Goal: Task Accomplishment & Management: Complete application form

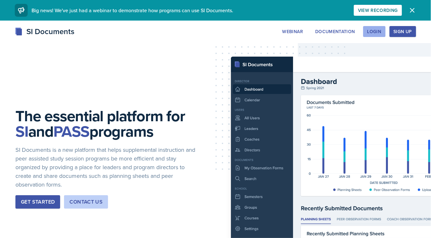
click at [378, 31] on div "Login" at bounding box center [374, 31] width 14 height 5
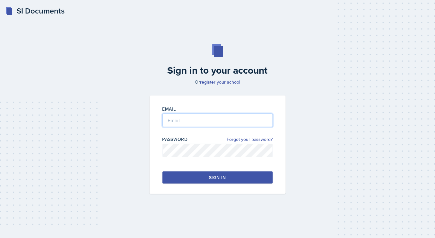
type input "[EMAIL_ADDRESS][DOMAIN_NAME]"
click at [178, 177] on button "Sign in" at bounding box center [218, 177] width 111 height 12
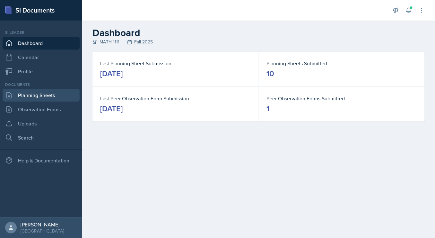
click at [59, 97] on link "Planning Sheets" at bounding box center [41, 95] width 77 height 13
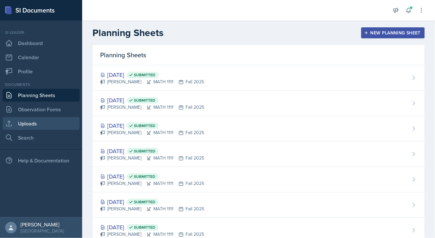
click at [37, 126] on link "Uploads" at bounding box center [41, 123] width 77 height 13
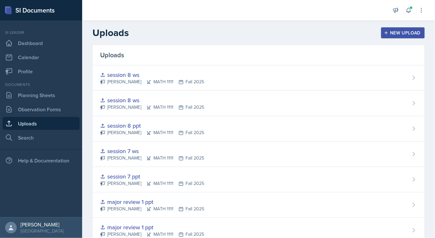
click at [394, 32] on div "New Upload" at bounding box center [404, 32] width 36 height 5
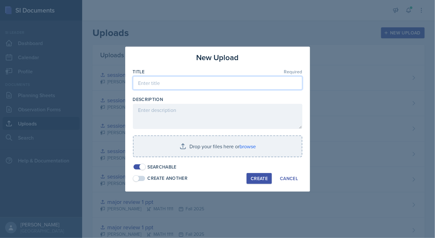
click at [176, 81] on input at bounding box center [218, 82] width 170 height 13
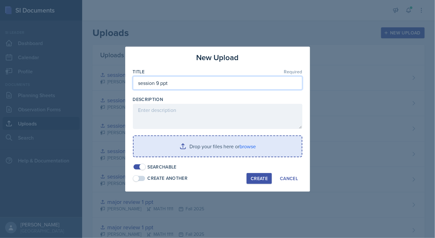
type input "session 9 ppt"
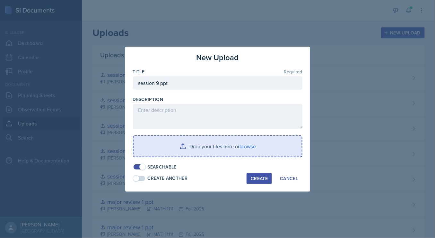
click at [217, 152] on input "file" at bounding box center [218, 146] width 168 height 21
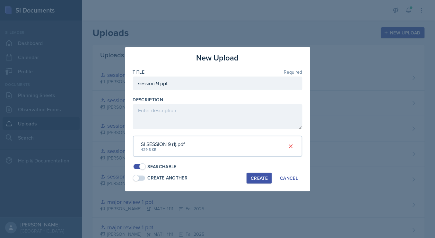
click at [254, 179] on div "Create" at bounding box center [259, 177] width 17 height 5
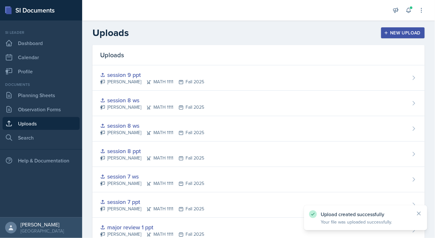
click at [390, 29] on button "New Upload" at bounding box center [403, 32] width 44 height 11
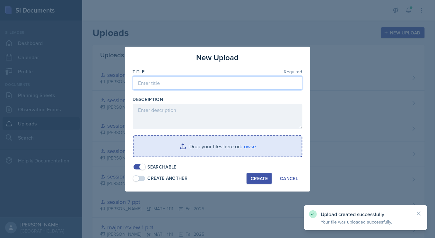
click at [162, 82] on input at bounding box center [218, 82] width 170 height 13
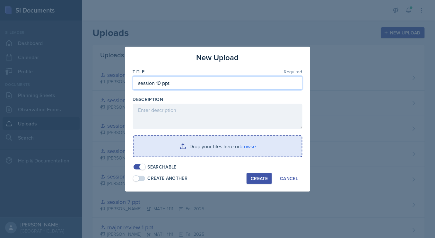
type input "session 10 ppt"
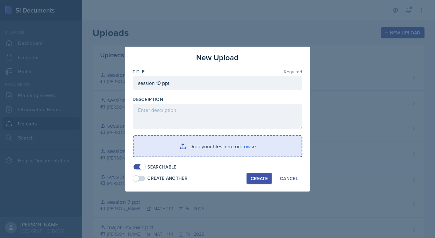
click at [237, 144] on input "file" at bounding box center [218, 146] width 168 height 21
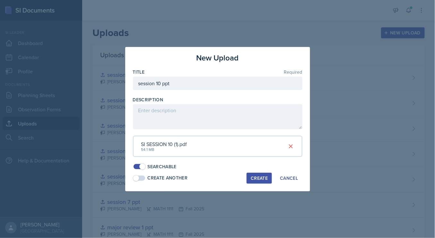
click at [262, 175] on div "Create" at bounding box center [259, 177] width 17 height 5
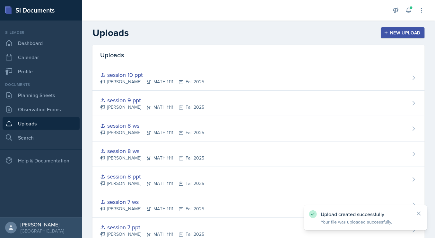
click at [394, 33] on div "New Upload" at bounding box center [404, 32] width 36 height 5
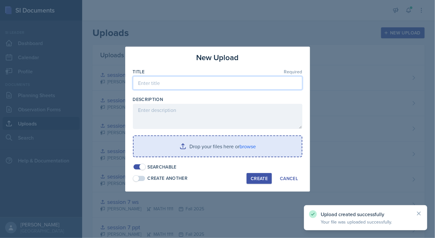
click at [165, 84] on input at bounding box center [218, 82] width 170 height 13
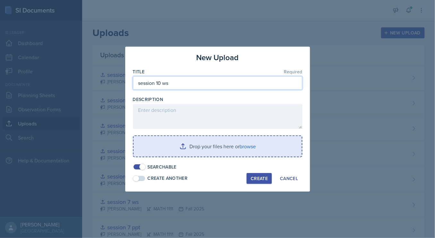
type input "session 10 ws"
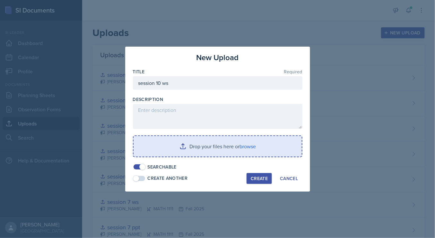
click at [223, 150] on input "file" at bounding box center [218, 146] width 168 height 21
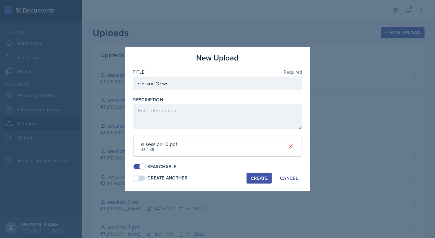
click at [255, 175] on div "Create" at bounding box center [259, 177] width 17 height 5
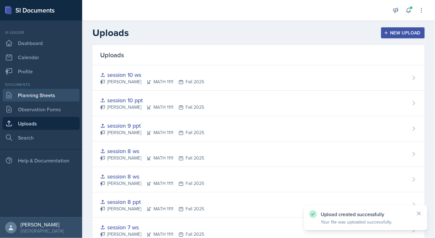
click at [30, 93] on link "Planning Sheets" at bounding box center [41, 95] width 77 height 13
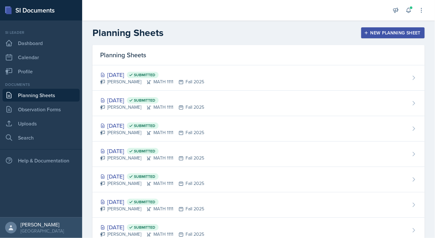
click at [375, 30] on div "New Planning Sheet" at bounding box center [393, 32] width 55 height 5
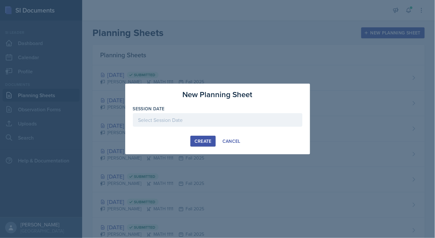
click at [154, 126] on div at bounding box center [218, 119] width 170 height 13
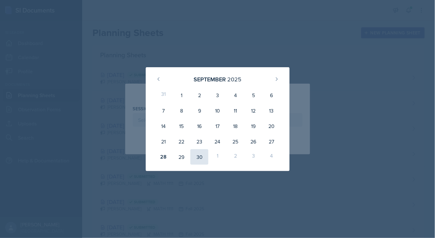
click at [200, 159] on div "30" at bounding box center [200, 156] width 18 height 15
type input "[DATE]"
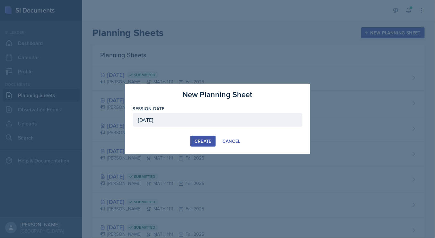
click at [201, 142] on div "Create" at bounding box center [203, 140] width 17 height 5
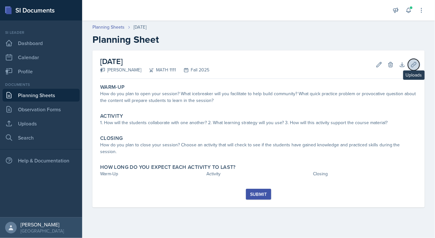
click at [416, 66] on icon at bounding box center [414, 64] width 6 height 6
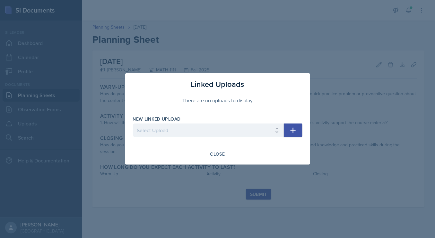
click at [245, 139] on div at bounding box center [208, 140] width 151 height 6
click at [234, 132] on select "Select Upload SI training mock trial SI session 1 ppt SI session 1 ppt SI sessi…" at bounding box center [208, 129] width 151 height 13
select select "341c2c6d-2b25-4c14-b37a-e8c979b6e12a"
click at [133, 124] on select "Select Upload SI training mock trial SI session 1 ppt SI session 1 ppt SI sessi…" at bounding box center [208, 129] width 151 height 13
click at [296, 129] on icon "button" at bounding box center [293, 130] width 8 height 8
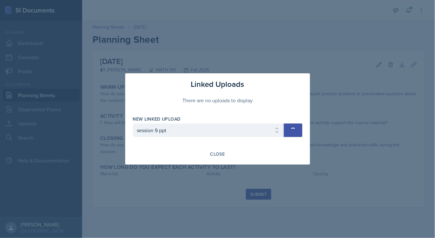
select select
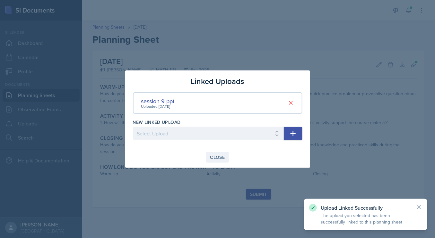
click at [218, 155] on div "Close" at bounding box center [217, 157] width 15 height 5
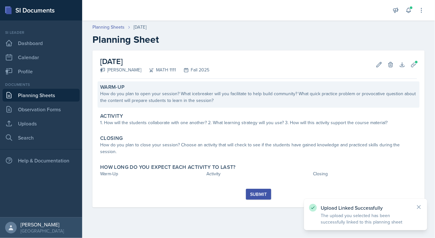
click at [162, 95] on div "How do you plan to open your session? What icebreaker will you facilitate to he…" at bounding box center [258, 96] width 317 height 13
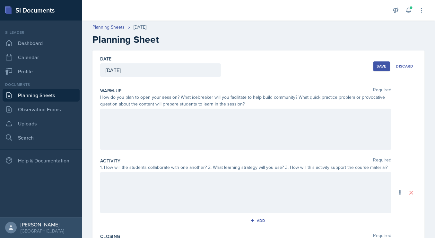
click at [143, 138] on div at bounding box center [245, 129] width 291 height 41
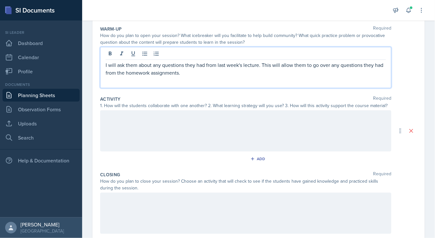
click at [228, 141] on div at bounding box center [245, 130] width 291 height 41
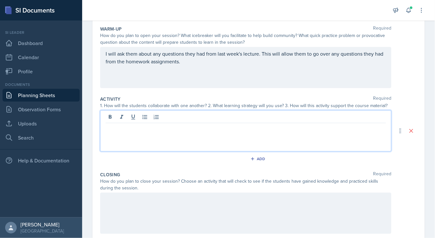
scroll to position [73, 0]
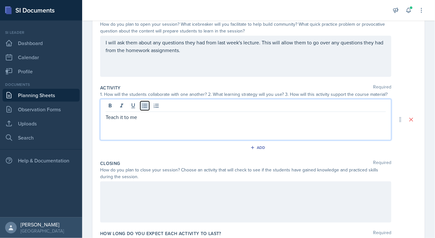
click at [146, 108] on button at bounding box center [144, 105] width 9 height 9
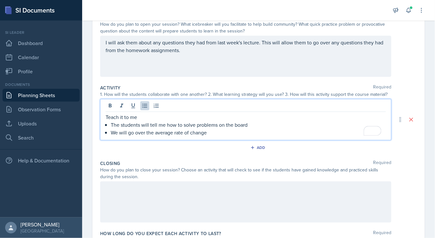
click at [223, 129] on p "We will go over the average rate of change" at bounding box center [248, 133] width 275 height 8
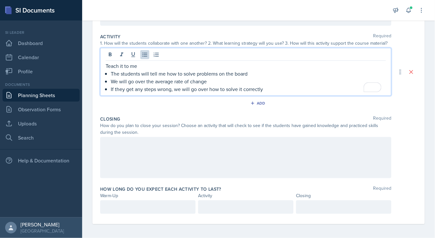
click at [246, 164] on div at bounding box center [245, 157] width 291 height 41
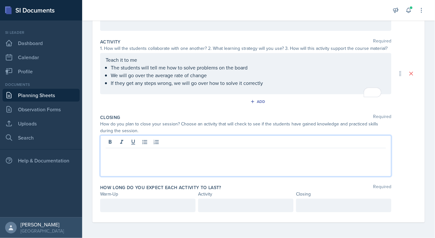
scroll to position [118, 0]
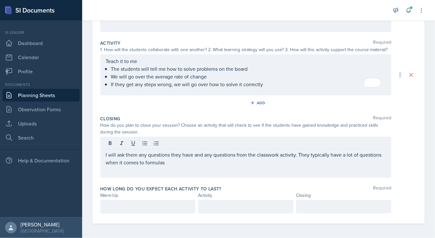
click at [133, 174] on div "I will ask them any questions they have and any questions from the classwork ac…" at bounding box center [245, 157] width 291 height 41
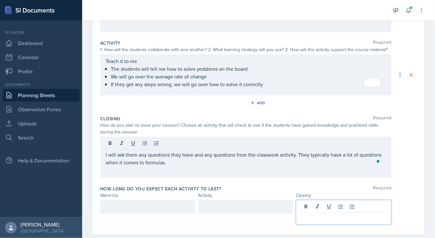
click at [319, 208] on div at bounding box center [343, 212] width 95 height 25
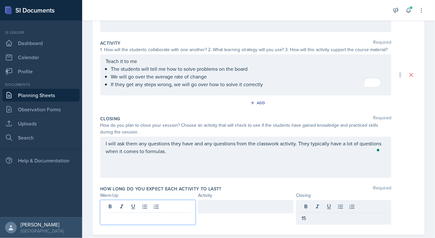
click at [149, 205] on div at bounding box center [147, 212] width 95 height 25
click at [219, 200] on div at bounding box center [245, 206] width 95 height 13
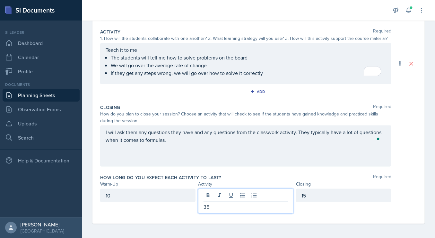
click at [172, 177] on label "How long do you expect each activity to last?" at bounding box center [160, 177] width 121 height 6
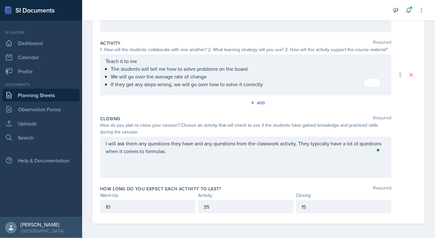
scroll to position [0, 0]
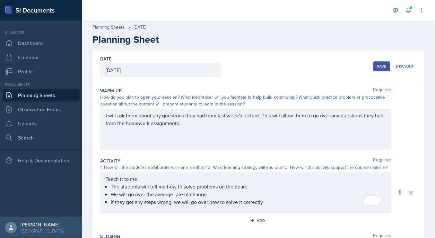
click at [378, 65] on div "Save" at bounding box center [382, 66] width 10 height 5
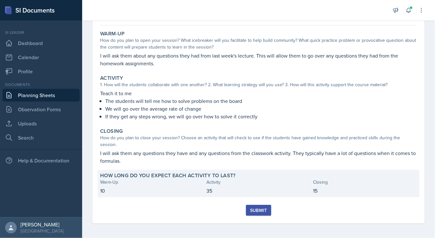
scroll to position [53, 0]
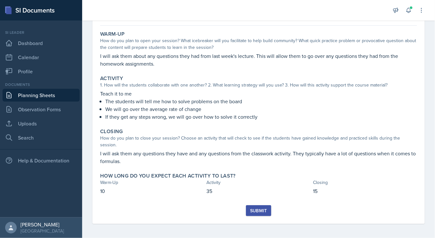
click at [251, 205] on button "Submit" at bounding box center [258, 210] width 25 height 11
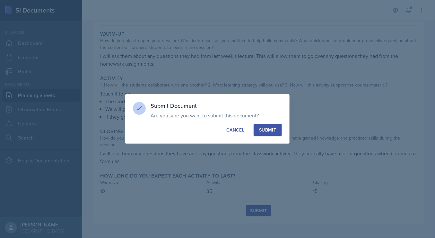
click at [270, 131] on div "Submit" at bounding box center [267, 130] width 17 height 6
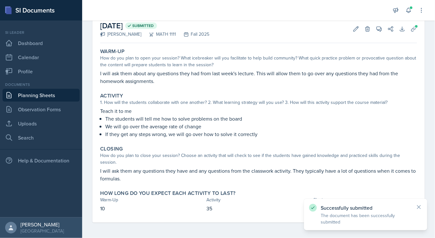
scroll to position [35, 0]
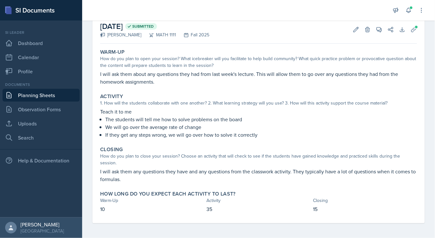
click at [47, 99] on link "Planning Sheets" at bounding box center [41, 95] width 77 height 13
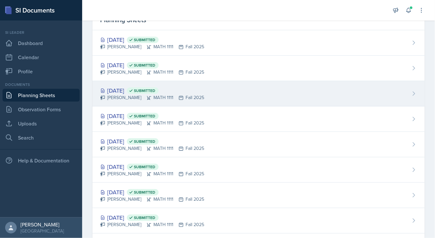
click at [136, 93] on div "[DATE] Submitted" at bounding box center [152, 90] width 104 height 9
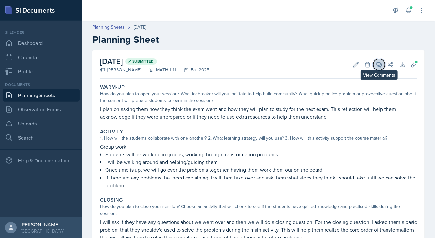
click at [376, 67] on icon at bounding box center [379, 64] width 6 height 6
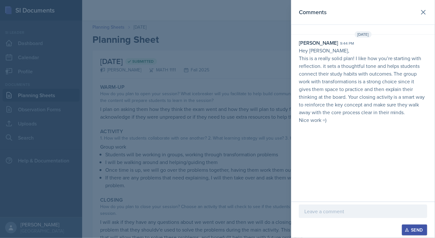
click at [335, 212] on p at bounding box center [364, 211] width 118 height 8
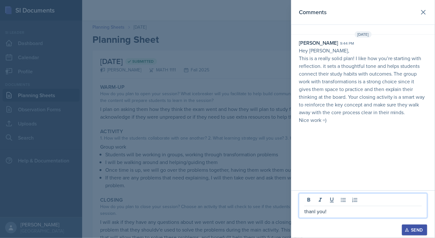
click at [317, 212] on p "thanl you!" at bounding box center [364, 211] width 118 height 8
click at [424, 229] on button "Send" at bounding box center [414, 229] width 25 height 11
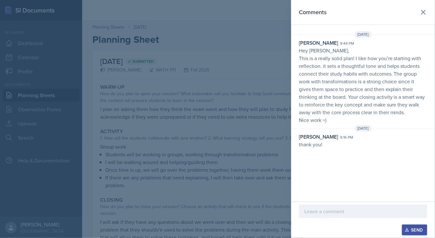
click at [33, 109] on div at bounding box center [217, 119] width 435 height 238
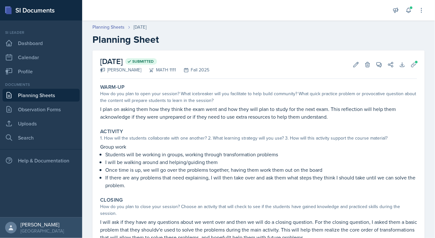
click at [38, 98] on link "Planning Sheets" at bounding box center [41, 95] width 77 height 13
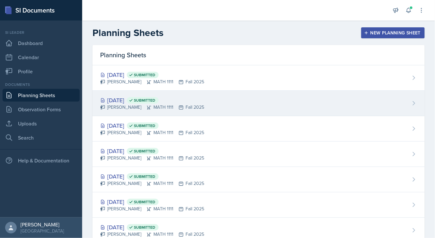
click at [178, 113] on div "[DATE] Submitted [PERSON_NAME] MATH 1111 Fall 2025" at bounding box center [259, 103] width 333 height 25
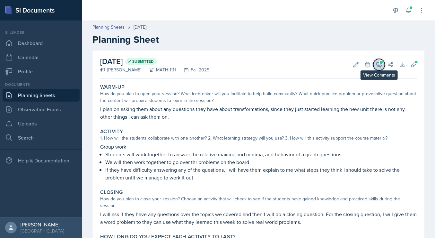
click at [376, 61] on icon at bounding box center [379, 64] width 6 height 6
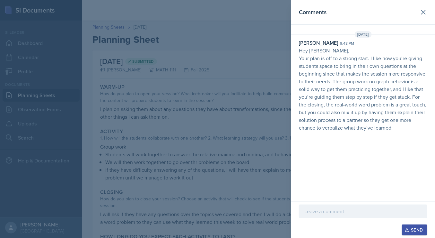
click at [351, 216] on div at bounding box center [363, 210] width 129 height 13
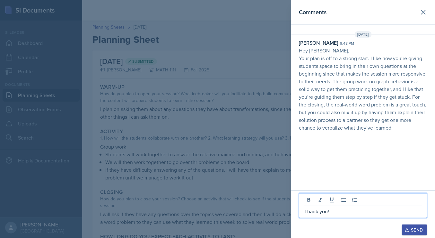
click at [419, 232] on div "Send" at bounding box center [414, 229] width 17 height 5
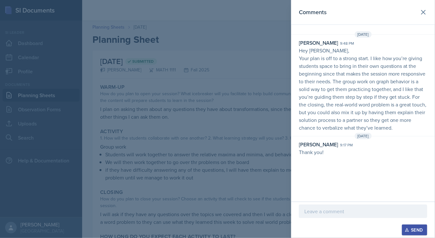
click at [217, 132] on div at bounding box center [217, 119] width 435 height 238
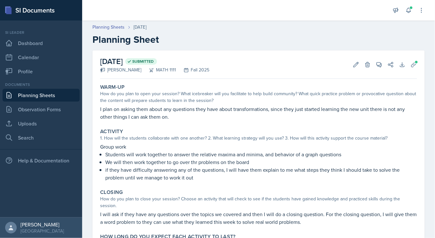
click at [51, 100] on link "Planning Sheets" at bounding box center [41, 95] width 77 height 13
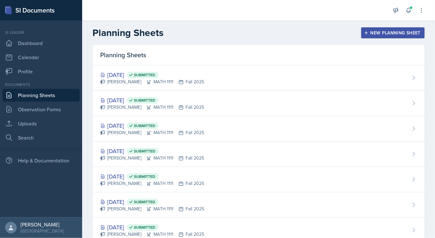
click at [361, 29] on button "New Planning Sheet" at bounding box center [393, 32] width 64 height 11
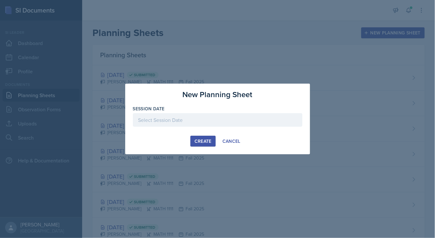
click at [155, 123] on div at bounding box center [218, 119] width 170 height 13
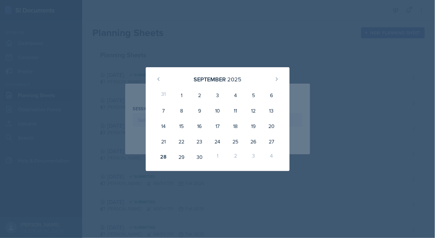
click at [254, 156] on div "3" at bounding box center [254, 156] width 18 height 15
click at [277, 76] on button at bounding box center [277, 79] width 10 height 10
click at [254, 94] on div "3" at bounding box center [254, 94] width 18 height 15
type input "[DATE]"
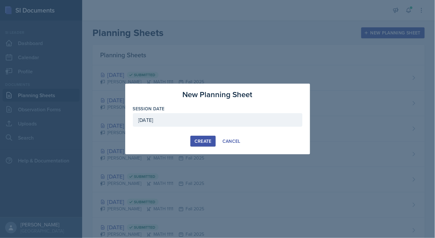
click at [201, 138] on div "Create" at bounding box center [203, 140] width 17 height 5
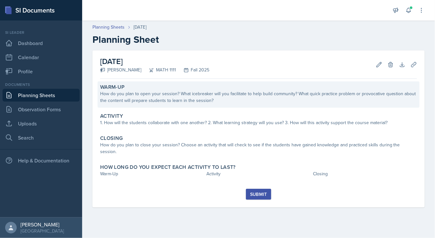
click at [360, 101] on div "How do you plan to open your session? What icebreaker will you facilitate to he…" at bounding box center [258, 96] width 317 height 13
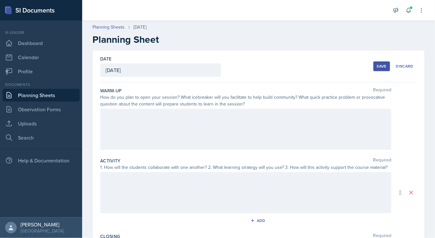
click at [339, 138] on div at bounding box center [245, 129] width 291 height 41
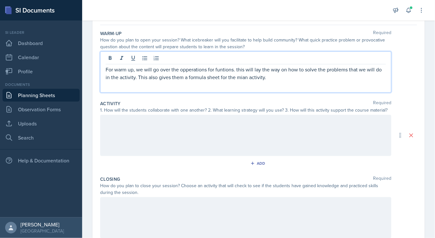
click at [180, 124] on p at bounding box center [246, 122] width 280 height 8
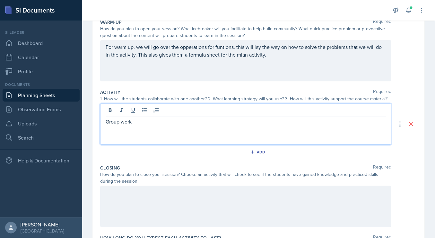
click at [146, 114] on div at bounding box center [246, 111] width 280 height 11
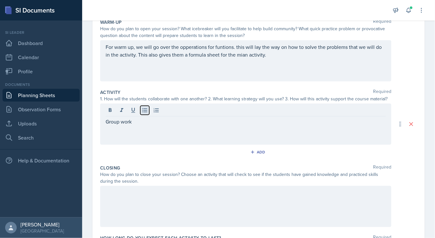
click at [144, 110] on icon at bounding box center [145, 110] width 6 height 6
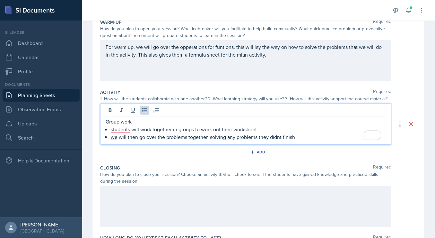
click at [272, 127] on p "students will work together in groups to work out their worksheet" at bounding box center [248, 129] width 275 height 8
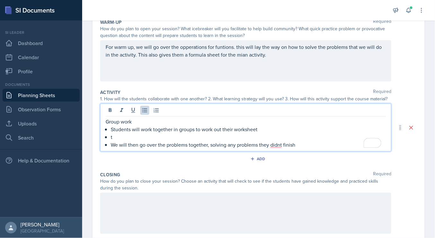
click at [118, 139] on p "t" at bounding box center [248, 137] width 275 height 8
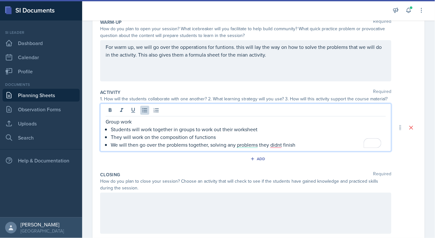
click at [222, 135] on p "They will work on the composition of functions" at bounding box center [248, 137] width 275 height 8
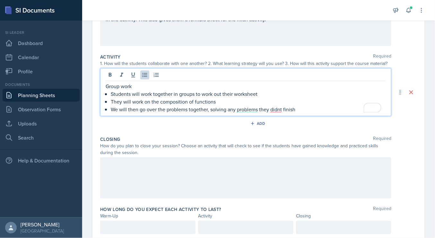
scroll to position [104, 0]
click at [200, 165] on div at bounding box center [245, 177] width 291 height 41
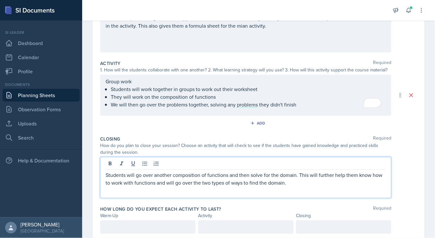
scroll to position [118, 0]
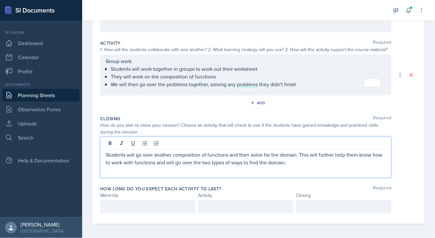
click at [150, 208] on div at bounding box center [147, 206] width 95 height 13
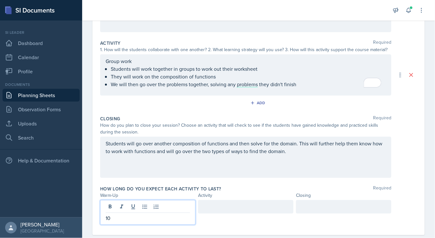
click at [329, 203] on div at bounding box center [343, 206] width 95 height 13
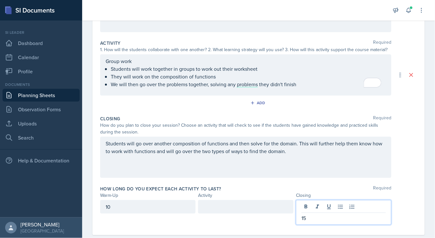
click at [271, 211] on div at bounding box center [245, 206] width 95 height 13
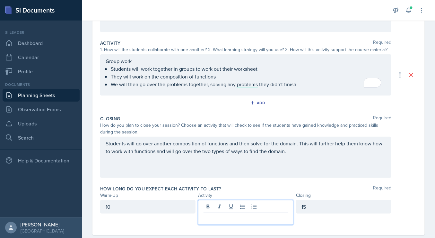
scroll to position [129, 0]
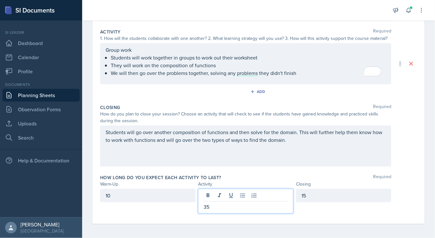
click at [406, 175] on div "How long do you expect each activity to last? Required" at bounding box center [258, 177] width 317 height 6
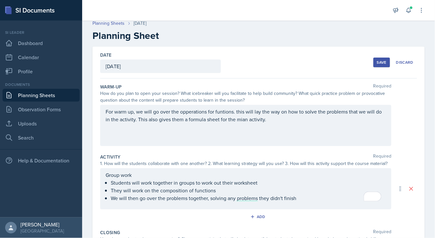
scroll to position [0, 0]
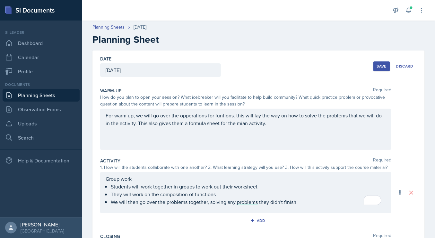
click at [376, 69] on button "Save" at bounding box center [382, 66] width 17 height 10
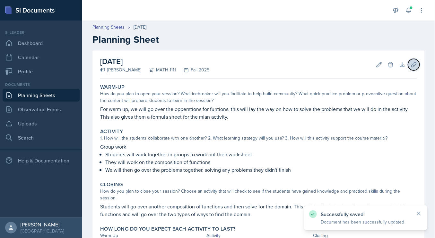
click at [411, 63] on icon at bounding box center [414, 64] width 6 height 6
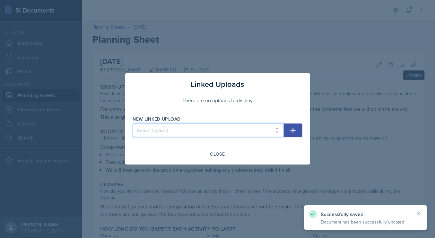
click at [266, 137] on select "Select Upload SI training mock trial SI session 1 ppt SI session 1 ppt SI sessi…" at bounding box center [208, 129] width 151 height 13
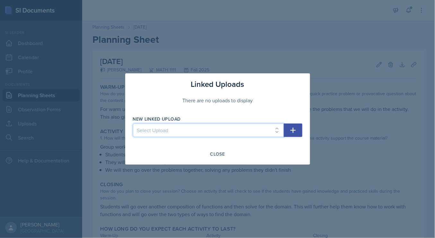
select select "720ba654-0bf2-4d71-b245-f46ece1bdc65"
click at [133, 124] on select "Select Upload SI training mock trial SI session 1 ppt SI session 1 ppt SI sessi…" at bounding box center [208, 129] width 151 height 13
click at [297, 132] on icon "button" at bounding box center [293, 130] width 8 height 8
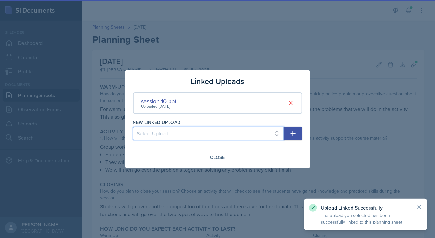
click at [272, 133] on select "Select Upload SI training mock trial SI session 1 ppt SI session 1 ppt SI sessi…" at bounding box center [208, 133] width 151 height 13
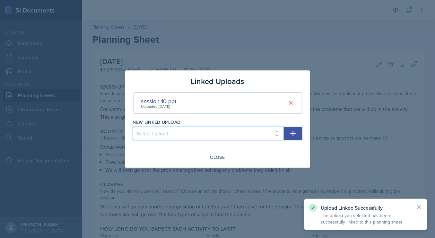
select select "e5764954-e2aa-4f28-a8b3-8ec1ab263920"
click at [133, 127] on select "Select Upload SI training mock trial SI session 1 ppt SI session 1 ppt SI sessi…" at bounding box center [208, 133] width 151 height 13
click at [295, 135] on icon "button" at bounding box center [293, 133] width 8 height 8
select select
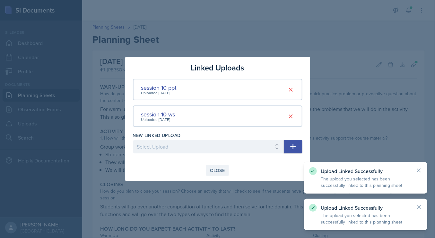
click at [218, 169] on div "Close" at bounding box center [217, 170] width 15 height 5
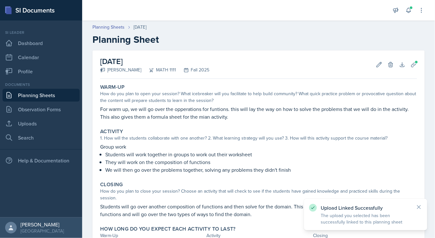
scroll to position [53, 0]
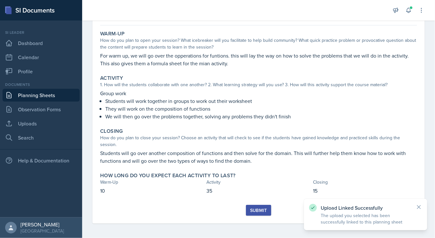
click at [256, 209] on div "Submit" at bounding box center [258, 210] width 17 height 5
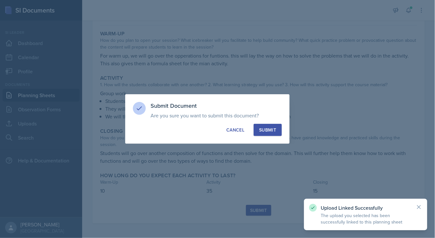
click at [273, 133] on button "Submit" at bounding box center [268, 130] width 28 height 12
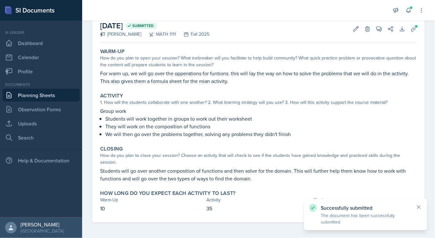
scroll to position [35, 0]
